Goal: Task Accomplishment & Management: Use online tool/utility

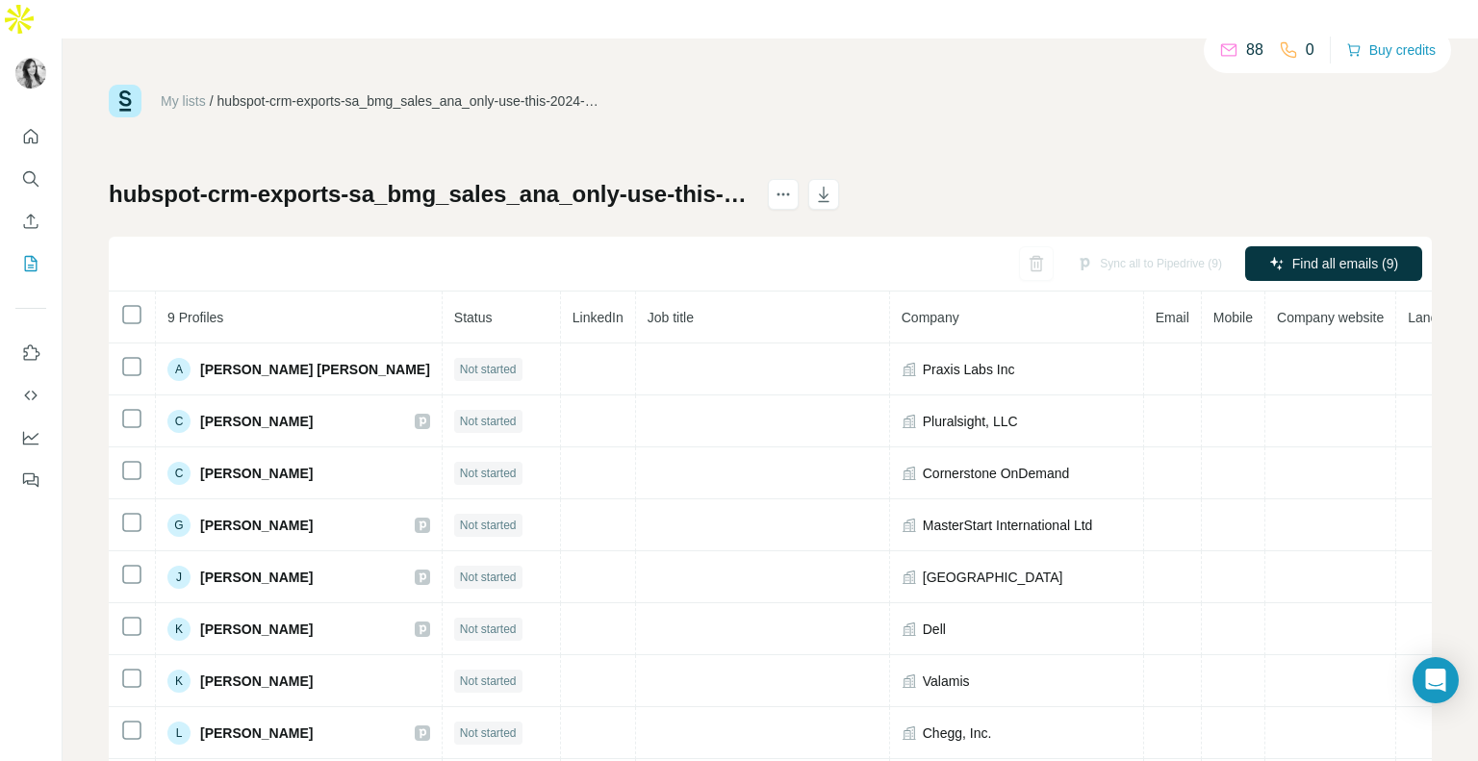
scroll to position [17, 0]
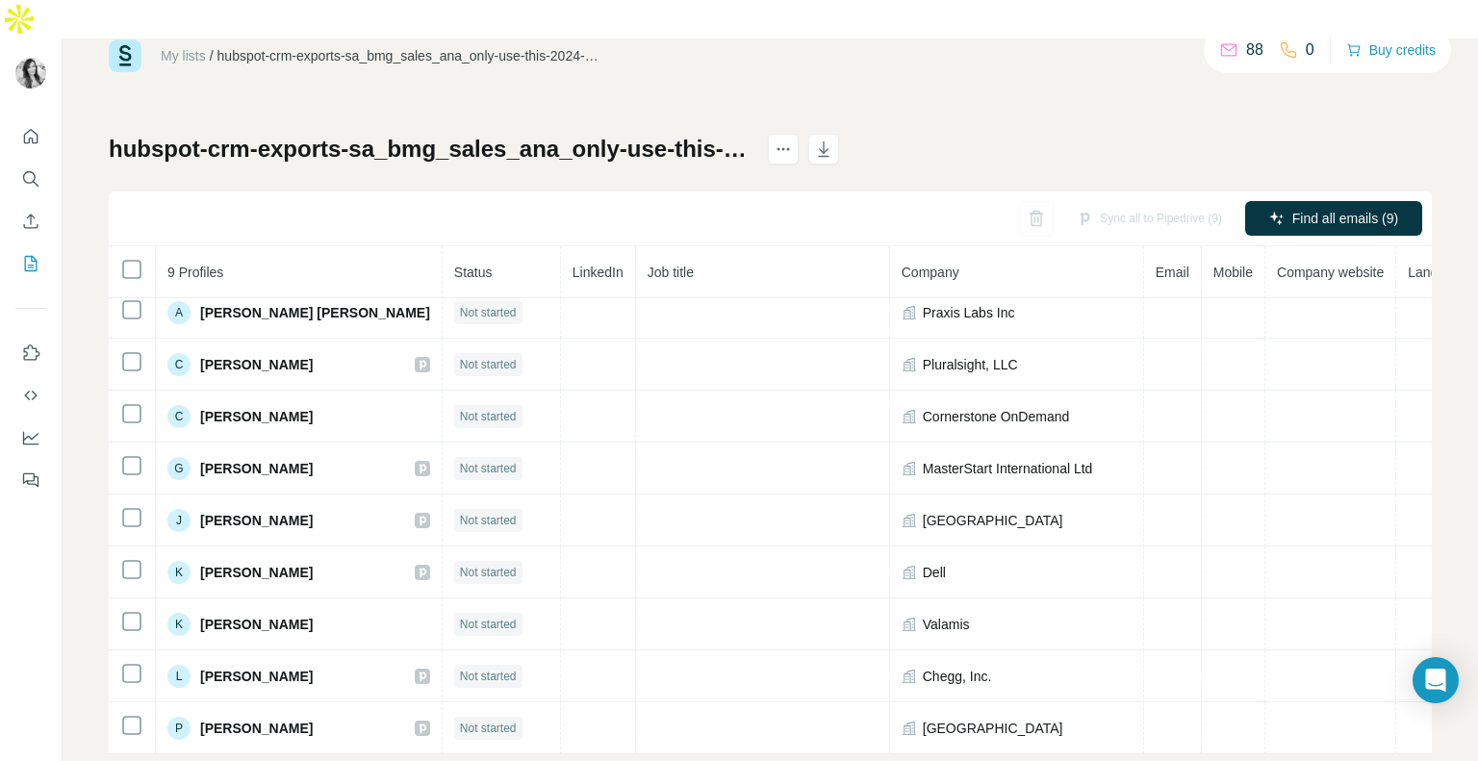
click at [1055, 89] on div "My lists / hubspot-crm-exports-sa_bmg_sales_ana_only-use-this-2024-08-15.xlsx -…" at bounding box center [770, 396] width 1323 height 715
click at [35, 212] on icon "Enrich CSV" at bounding box center [30, 221] width 19 height 19
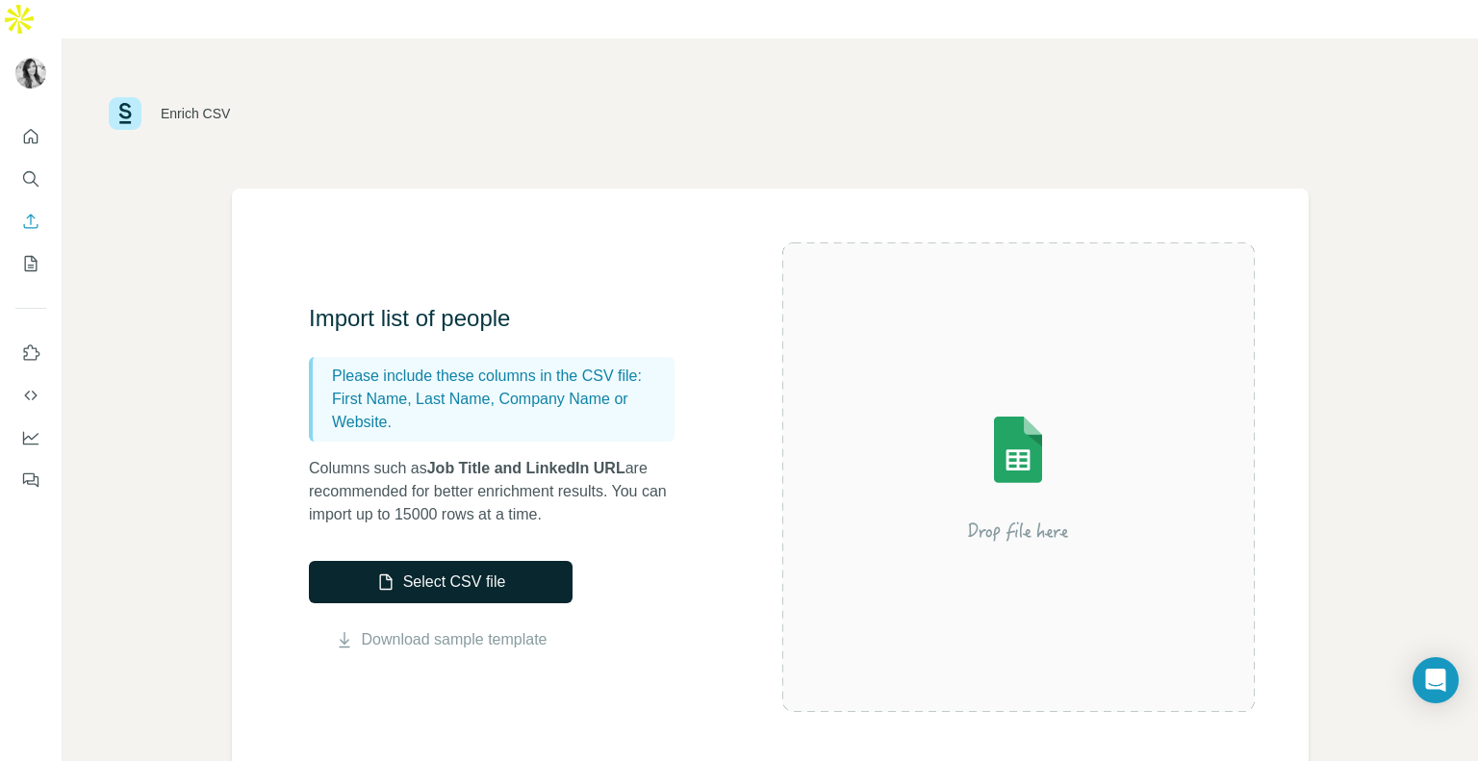
click at [446, 561] on button "Select CSV file" at bounding box center [441, 582] width 264 height 42
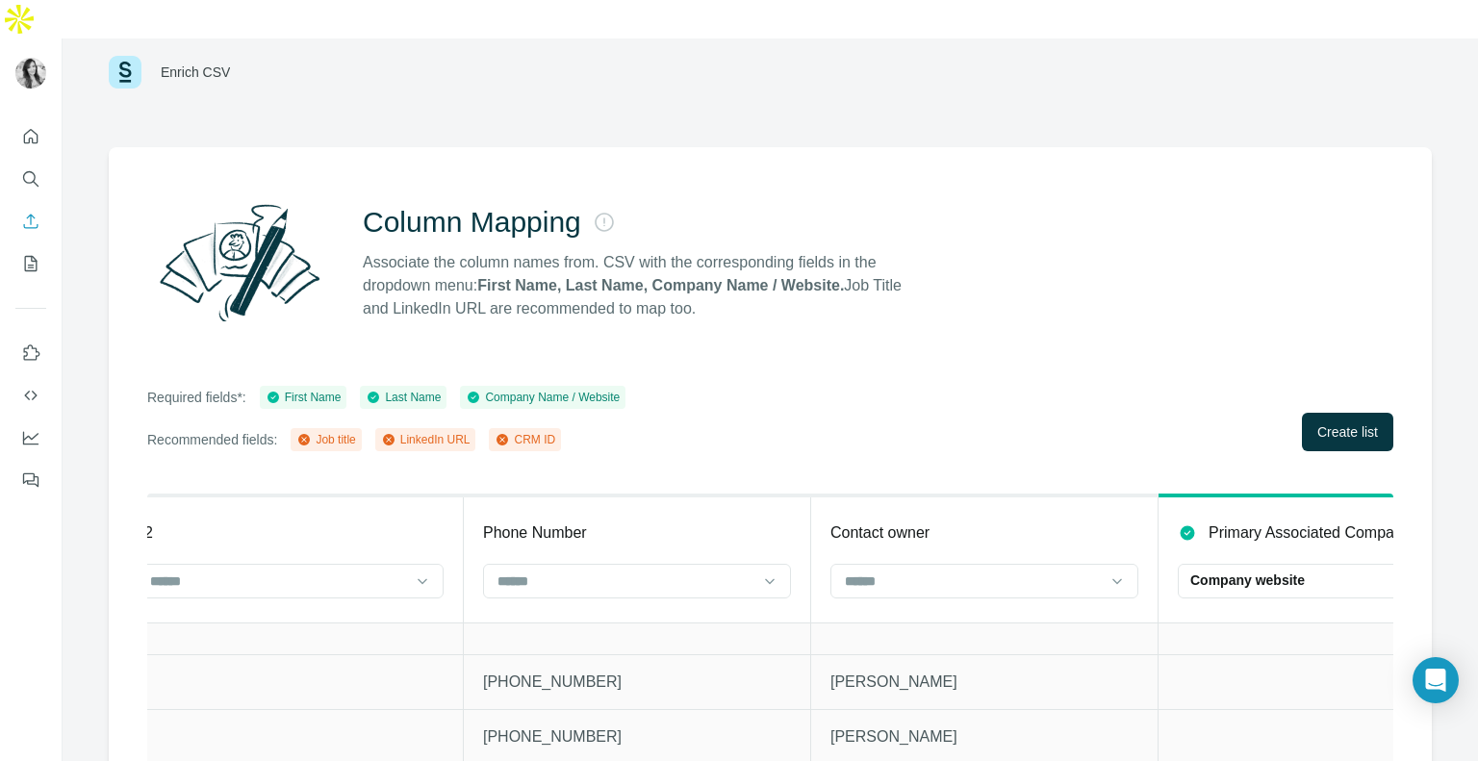
scroll to position [0, 1771]
